Goal: Information Seeking & Learning: Learn about a topic

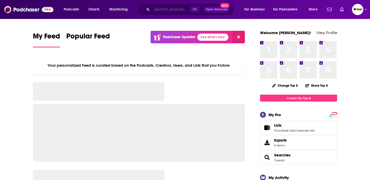
click at [157, 9] on input "Search podcasts, credits, & more..." at bounding box center [171, 9] width 38 height 8
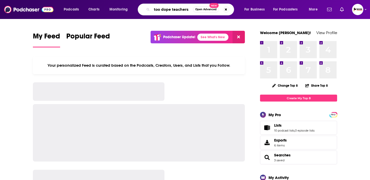
type input "too dope teachers"
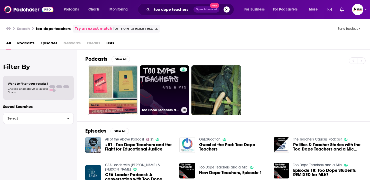
click at [173, 81] on link "Too Dope Teachers and a Mic" at bounding box center [165, 91] width 50 height 50
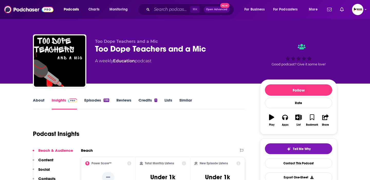
click at [38, 100] on link "About" at bounding box center [39, 104] width 12 height 12
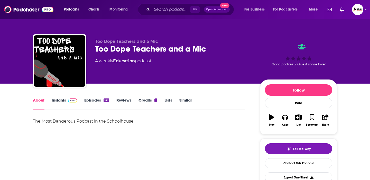
click at [56, 104] on link "Insights" at bounding box center [64, 104] width 25 height 12
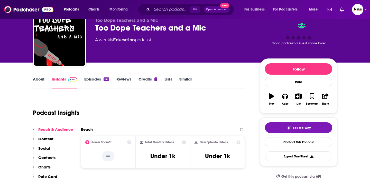
scroll to position [17, 0]
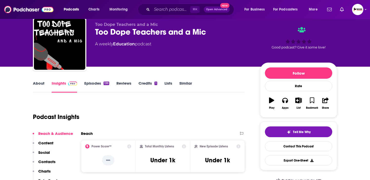
click at [43, 81] on link "About" at bounding box center [39, 87] width 12 height 12
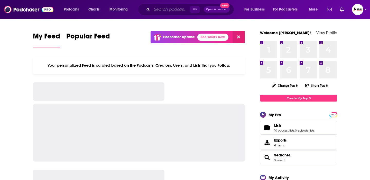
click at [165, 6] on input "Search podcasts, credits, & more..." at bounding box center [171, 9] width 38 height 8
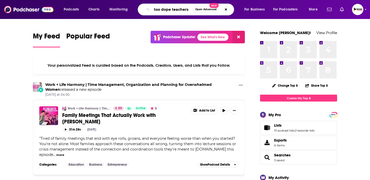
type input "too dope teachers"
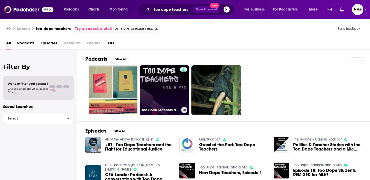
click at [168, 82] on link "Too Dope Teachers and a Mic" at bounding box center [165, 91] width 50 height 50
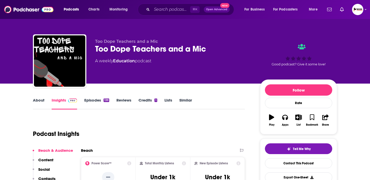
click at [42, 100] on link "About" at bounding box center [39, 104] width 12 height 12
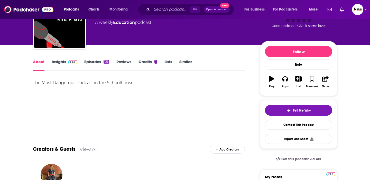
scroll to position [75, 0]
